Goal: Task Accomplishment & Management: Complete application form

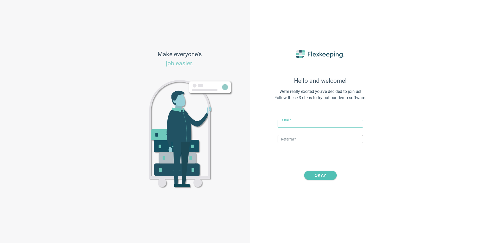
click at [300, 126] on input "text" at bounding box center [320, 124] width 85 height 8
drag, startPoint x: 301, startPoint y: 126, endPoint x: 288, endPoint y: 125, distance: 12.8
click at [288, 125] on input "[EMAIL_ADDRESS][DOMAIN_NAME]" at bounding box center [320, 124] width 85 height 8
type input "[PERSON_NAME][EMAIL_ADDRESS][PERSON_NAME][DOMAIN_NAME]"
click at [281, 138] on input "text" at bounding box center [320, 139] width 85 height 8
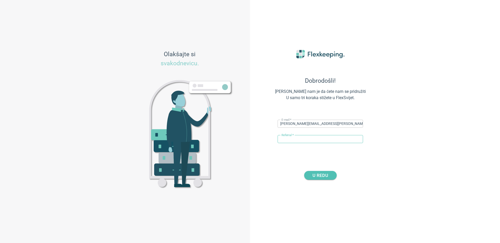
type input "DIGITALMAGIC"
click at [319, 174] on span "U redu" at bounding box center [321, 175] width 16 height 9
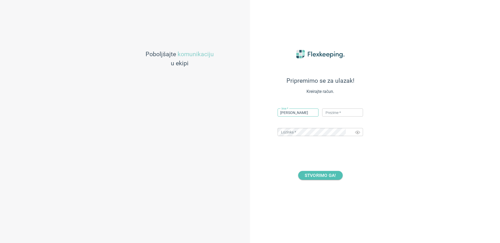
type input "[PERSON_NAME]"
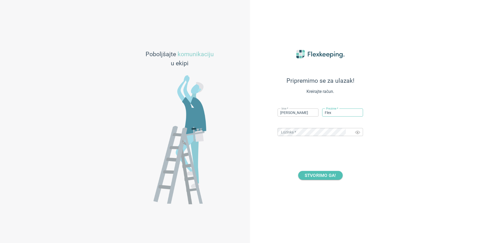
type input "Flex"
click at [312, 174] on span "STVORIMO GA!" at bounding box center [321, 175] width 32 height 9
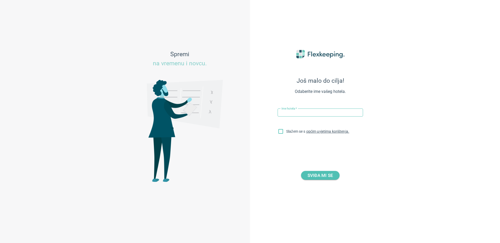
click at [305, 112] on input "text" at bounding box center [320, 113] width 85 height 8
type input "Strawberry [GEOGRAPHIC_DATA]"
click at [282, 131] on input "Slažem se s općim uvjetima korištenja." at bounding box center [280, 132] width 11 height 11
checkbox input "true"
click at [326, 175] on span "SVIĐA MI SE" at bounding box center [321, 175] width 26 height 9
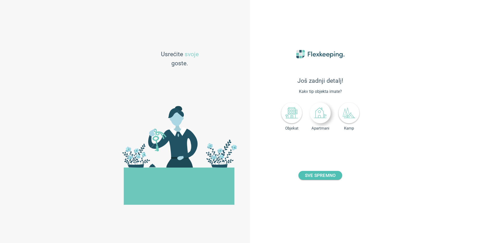
click at [312, 116] on div at bounding box center [320, 113] width 21 height 21
click at [291, 119] on icon at bounding box center [292, 113] width 13 height 13
drag, startPoint x: 334, startPoint y: 146, endPoint x: 308, endPoint y: 145, distance: 26.1
click at [308, 145] on div "Broj soba - +" at bounding box center [320, 145] width 55 height 10
type input "249"
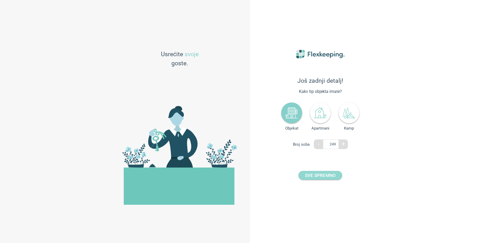
click at [320, 176] on span "SVE SPREMNO" at bounding box center [320, 175] width 31 height 9
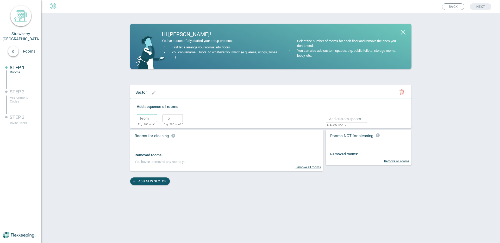
click at [143, 120] on input "text" at bounding box center [147, 118] width 20 height 8
type input "1"
click at [176, 119] on input "text" at bounding box center [173, 118] width 20 height 8
type input "2"
click at [187, 120] on button "button" at bounding box center [191, 118] width 11 height 11
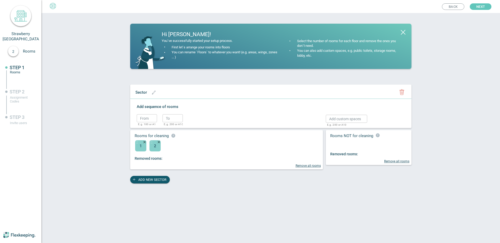
click at [478, 3] on span "Next" at bounding box center [481, 6] width 9 height 7
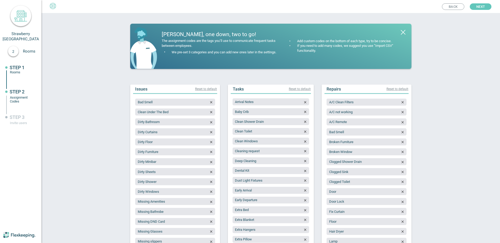
click at [477, 7] on span "Next" at bounding box center [481, 6] width 9 height 7
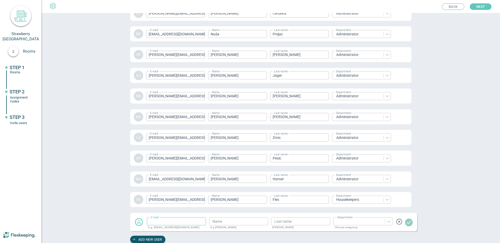
click at [477, 7] on span "Next" at bounding box center [481, 6] width 9 height 7
